Goal: Task Accomplishment & Management: Complete application form

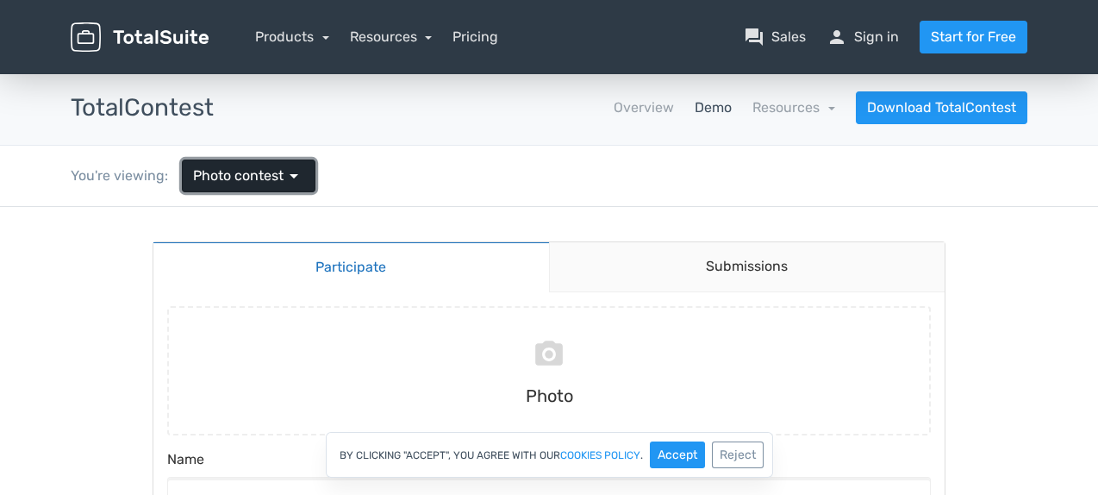
click at [295, 171] on span "arrow_drop_down" at bounding box center [294, 175] width 21 height 21
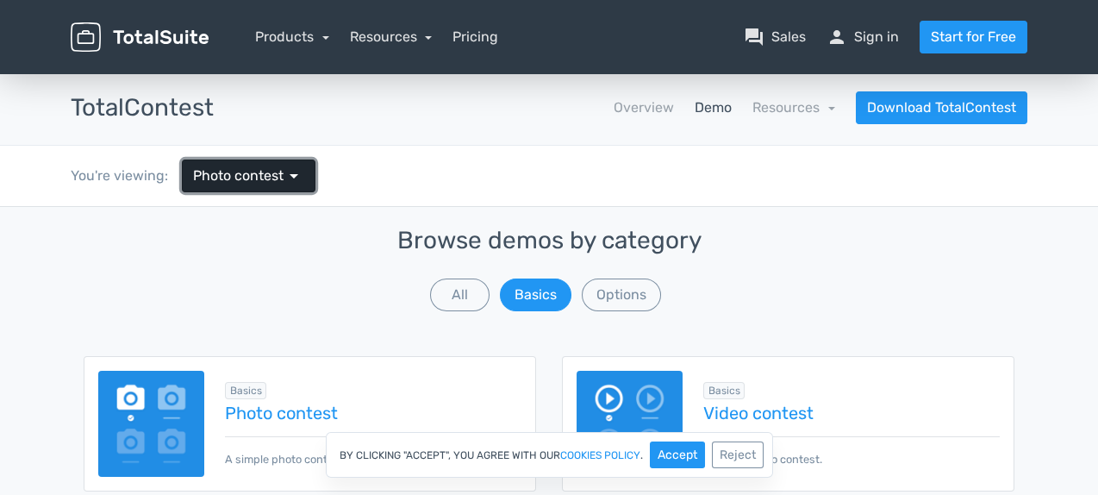
click at [290, 171] on span "arrow_drop_down" at bounding box center [294, 175] width 21 height 21
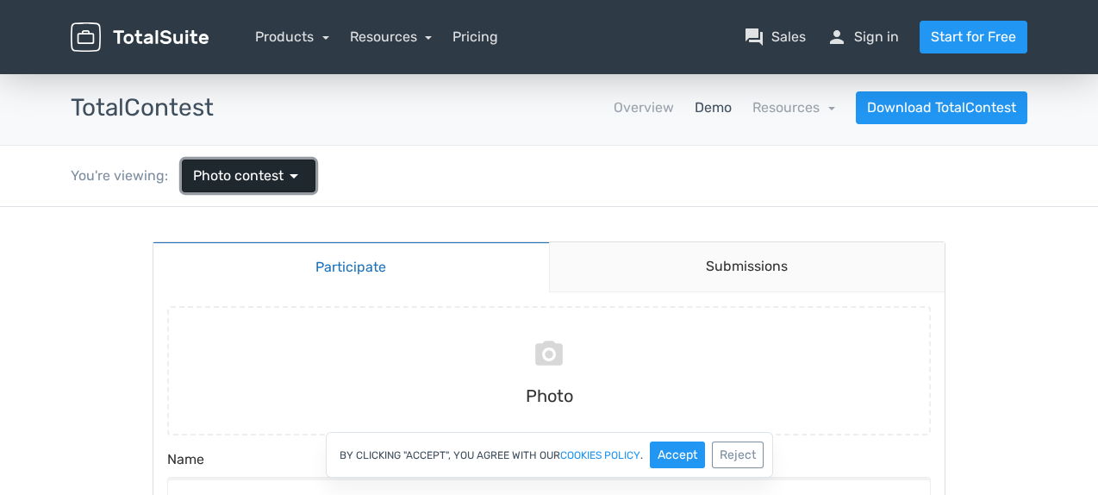
click at [290, 171] on span "arrow_drop_down" at bounding box center [294, 175] width 21 height 21
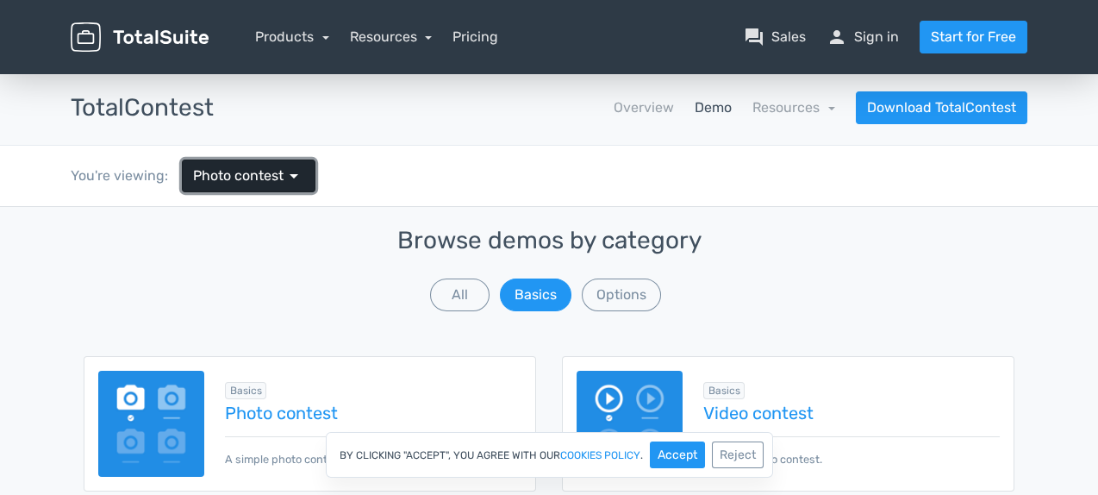
click at [290, 171] on span "arrow_drop_down" at bounding box center [294, 175] width 21 height 21
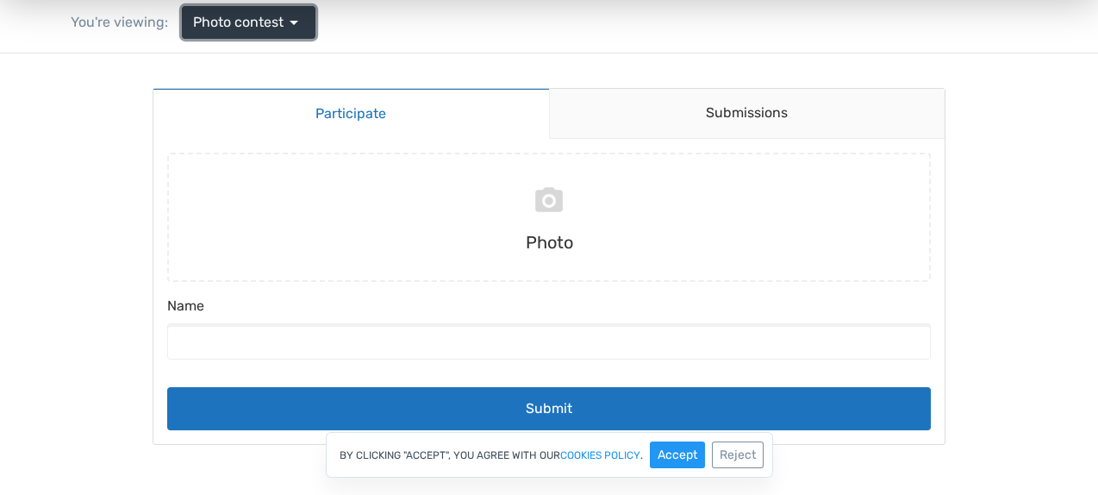
scroll to position [172, 0]
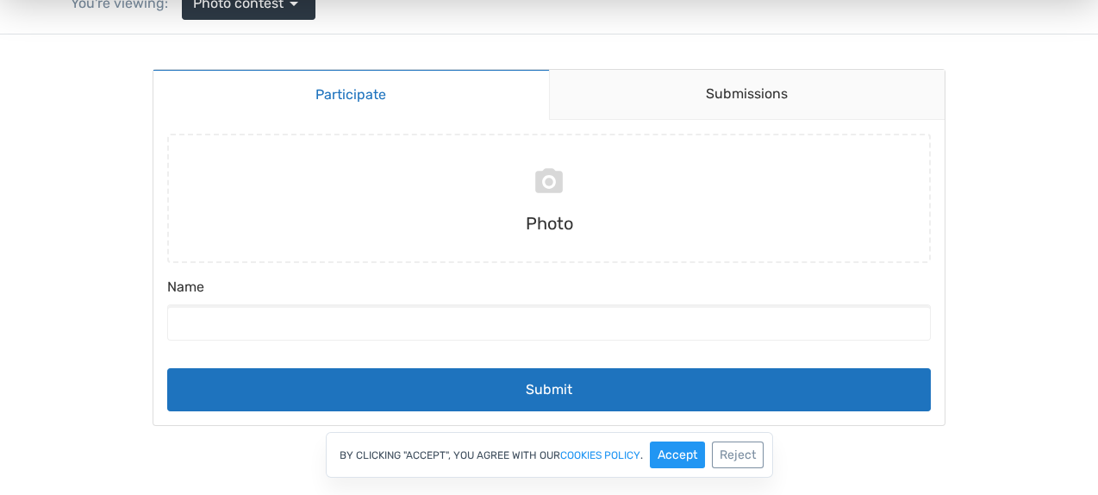
click at [365, 91] on link "Participate" at bounding box center [351, 94] width 396 height 51
click at [553, 182] on input "file" at bounding box center [548, 198] width 777 height 129
type input "C:\fakepath\DSC05968-Edit copia 2.jpg"
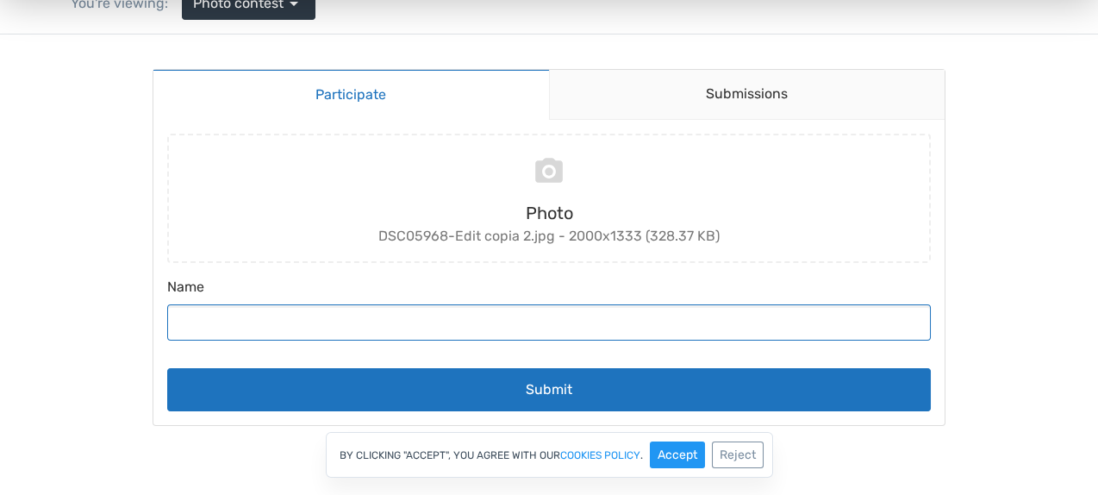
click at [249, 321] on input "Name" at bounding box center [549, 322] width 764 height 36
drag, startPoint x: 249, startPoint y: 321, endPoint x: 635, endPoint y: 312, distance: 386.2
click at [636, 312] on input "Name" at bounding box center [549, 322] width 764 height 36
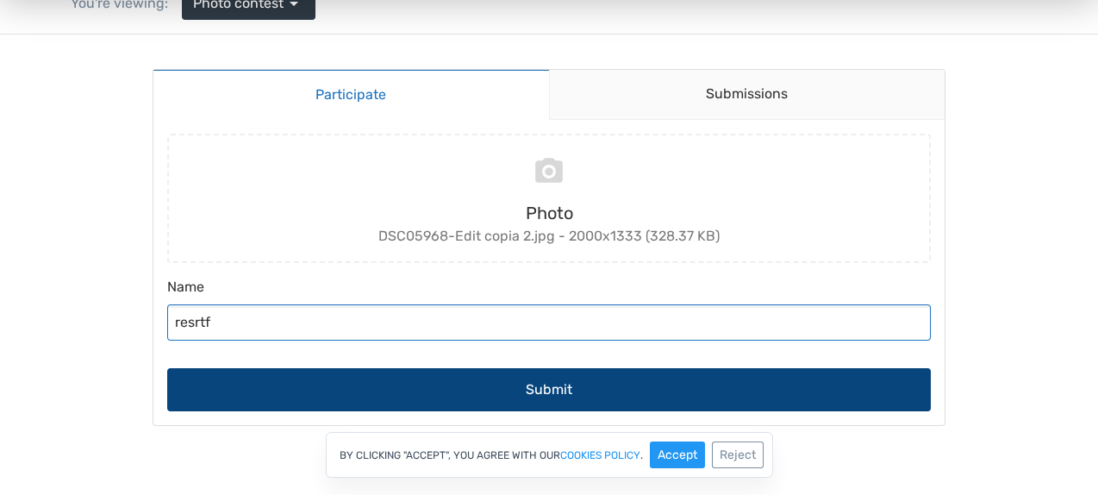
type input "resrtf"
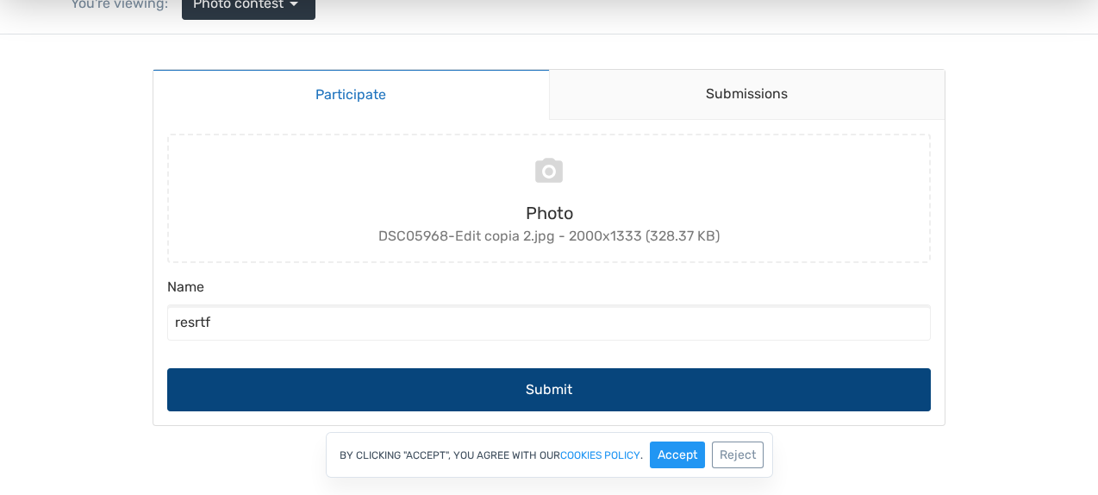
click at [544, 383] on button "Submit" at bounding box center [549, 389] width 764 height 43
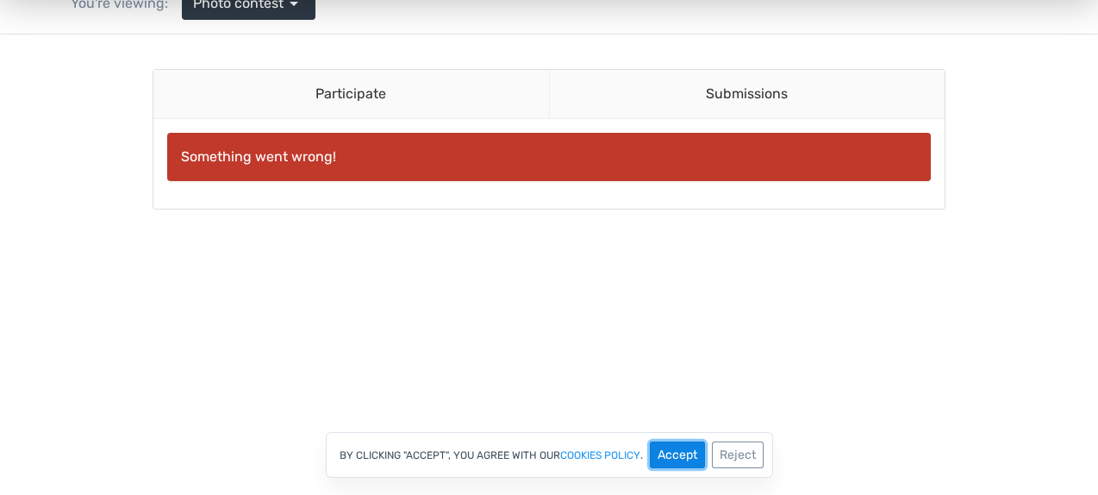
click at [684, 448] on button "Accept" at bounding box center [677, 454] width 55 height 27
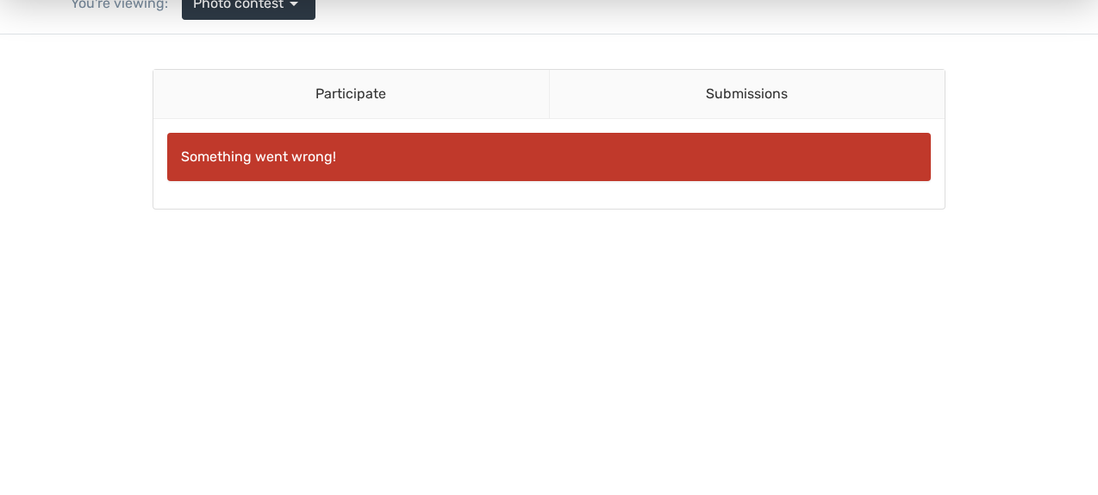
click at [361, 148] on div "Something went wrong!" at bounding box center [549, 157] width 764 height 48
click at [362, 89] on link "Participate" at bounding box center [351, 94] width 396 height 49
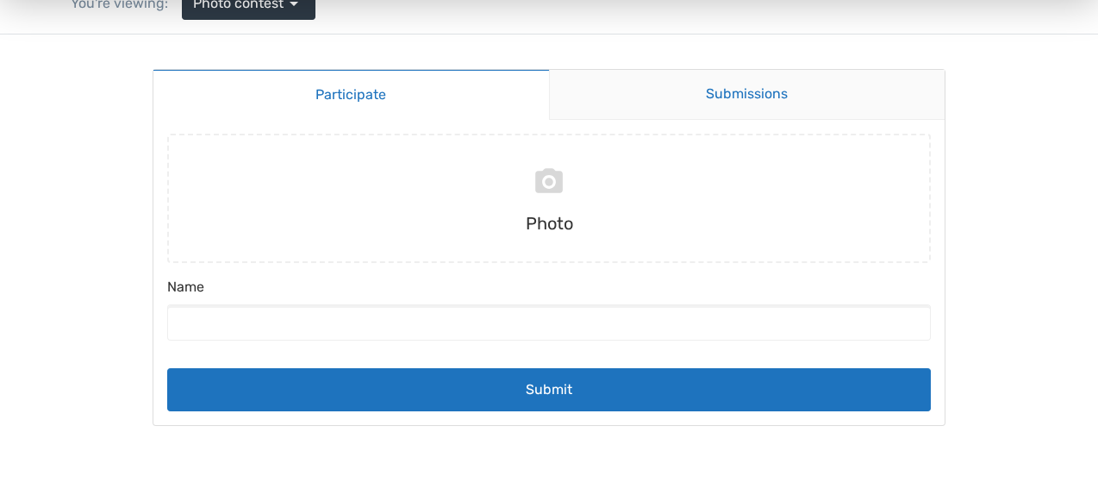
click at [757, 95] on link "Submissions" at bounding box center [747, 95] width 396 height 50
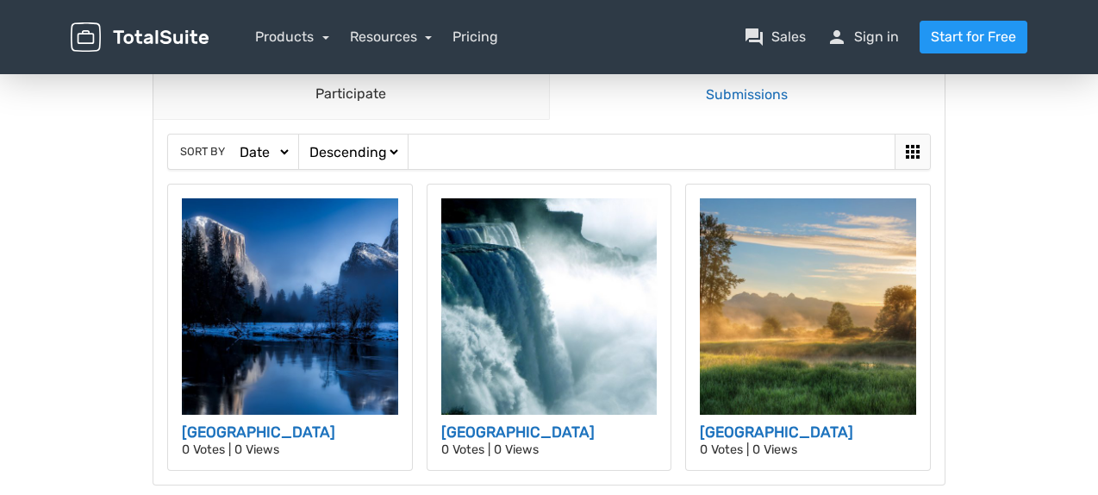
scroll to position [86, 0]
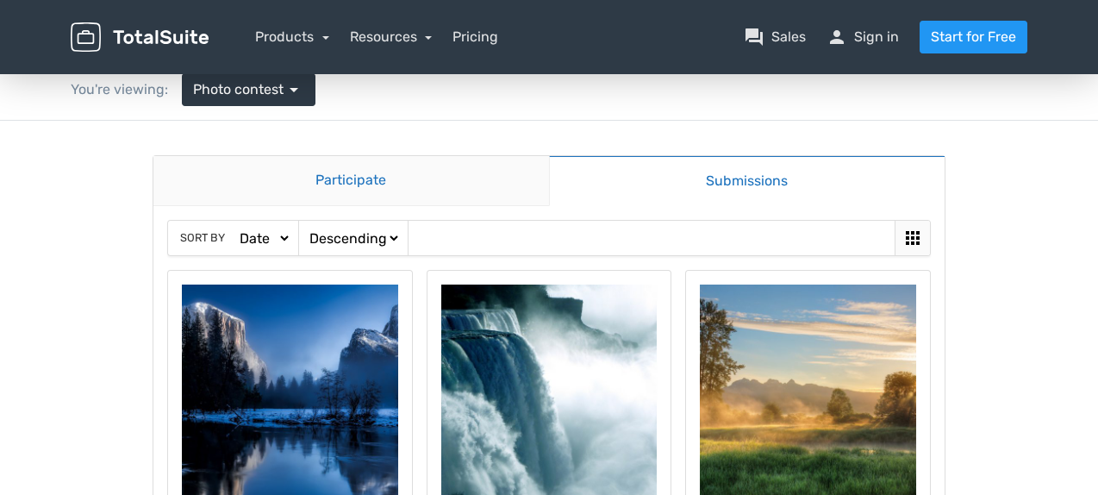
click at [344, 176] on link "Participate" at bounding box center [351, 181] width 396 height 50
